Goal: Browse casually

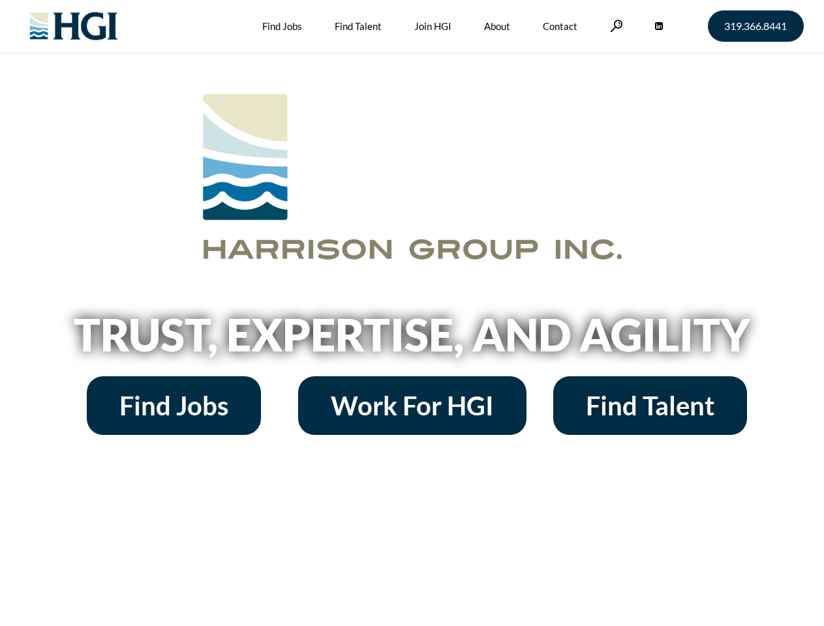
click at [412, 313] on h2 "Trust, Expertise, and Agility" at bounding box center [412, 334] width 744 height 44
click at [614, 25] on link at bounding box center [616, 26] width 13 height 12
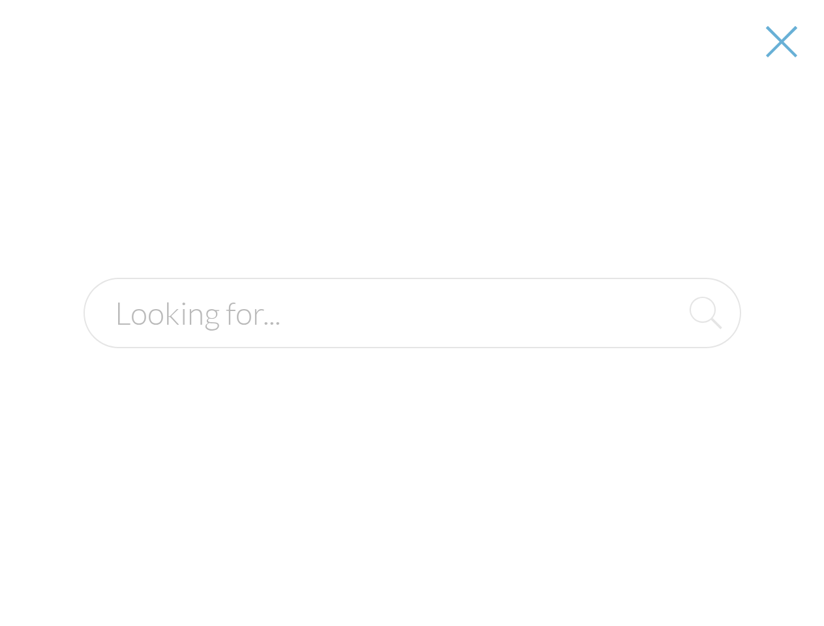
click at [412, 339] on h2 "Trust, Expertise, and Agility" at bounding box center [412, 334] width 744 height 44
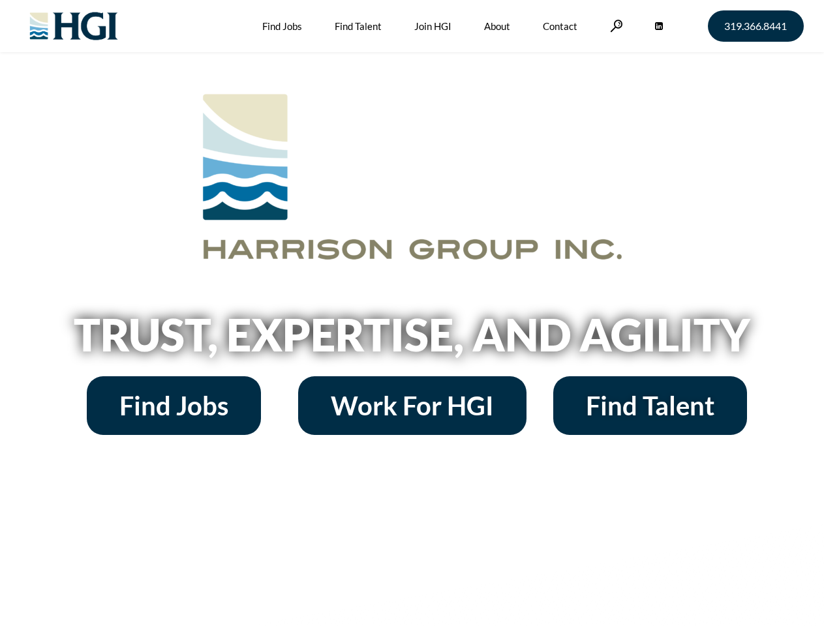
click at [412, 313] on h2 "Trust, Expertise, and Agility" at bounding box center [412, 334] width 744 height 44
click at [614, 25] on link at bounding box center [616, 26] width 13 height 12
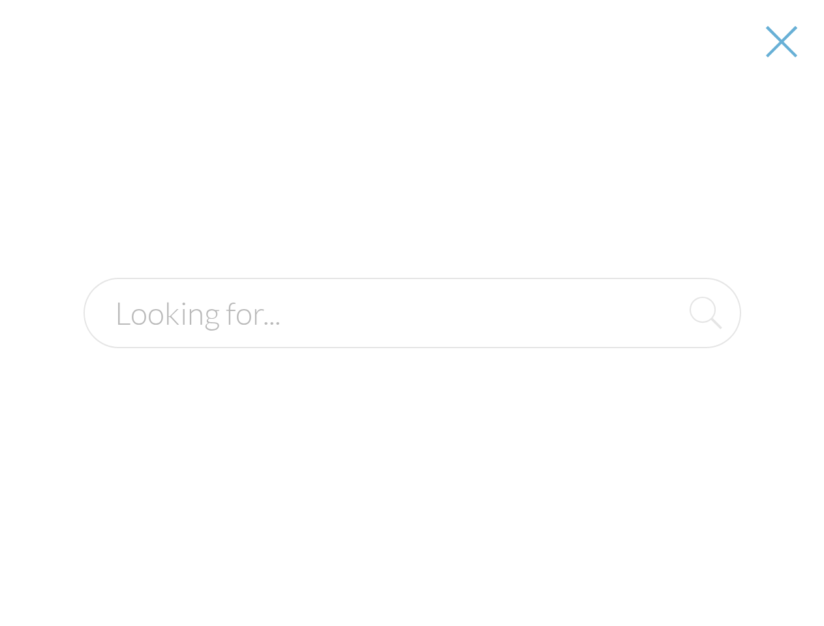
click at [412, 339] on h2 "Trust, Expertise, and Agility" at bounding box center [412, 334] width 744 height 44
